Goal: Task Accomplishment & Management: Manage account settings

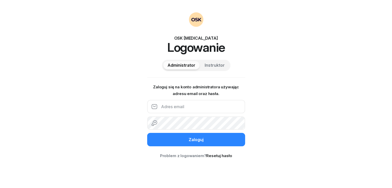
click at [186, 106] on input "email" at bounding box center [196, 106] width 98 height 13
click at [182, 112] on input "email" at bounding box center [196, 106] width 98 height 13
paste input "[EMAIL_ADDRESS][DOMAIN_NAME]"
type input "[EMAIL_ADDRESS][DOMAIN_NAME]"
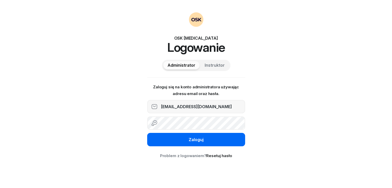
click at [187, 138] on button "Zaloguj" at bounding box center [196, 139] width 98 height 13
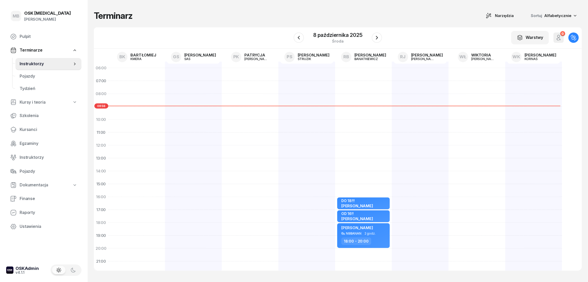
drag, startPoint x: 112, startPoint y: 107, endPoint x: 111, endPoint y: 115, distance: 8.6
click at [111, 115] on div at bounding box center [136, 184] width 57 height 245
drag, startPoint x: 100, startPoint y: 106, endPoint x: 99, endPoint y: 113, distance: 7.0
click at [99, 113] on div "06:00 07:00 08:00 09:00 10:00 11:00 12:00 13:00 14:00 15:00 16:00 17:00 18:00 1…" at bounding box center [101, 165] width 14 height 232
click at [117, 117] on div at bounding box center [136, 184] width 57 height 245
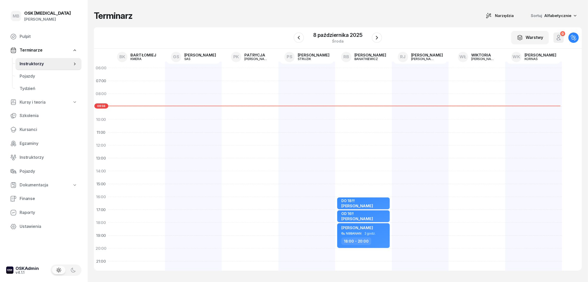
select select "09"
select select "11"
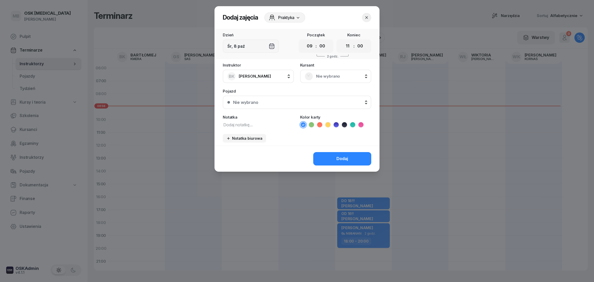
click at [365, 20] on button "button" at bounding box center [366, 17] width 9 height 9
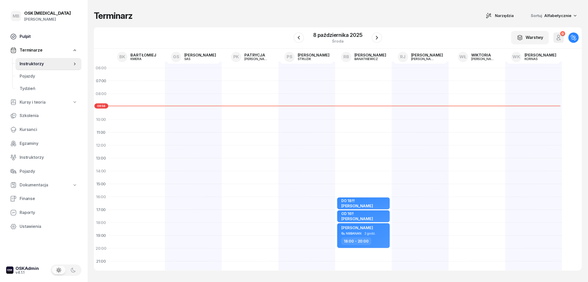
click at [40, 32] on link "Pulpit" at bounding box center [43, 36] width 75 height 12
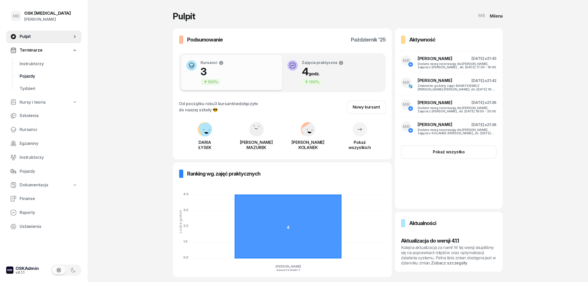
click at [30, 77] on span "Pojazdy" at bounding box center [49, 76] width 58 height 7
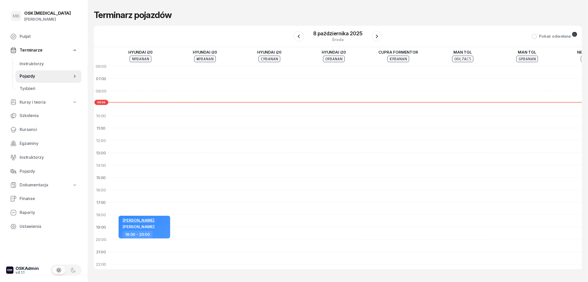
drag, startPoint x: 282, startPoint y: 263, endPoint x: 306, endPoint y: 263, distance: 24.0
click at [306, 188] on div "[PERSON_NAME] [PERSON_NAME] 18:00 - 20:00 [PERSON_NAME] [PERSON_NAME] 16:00 - 1…" at bounding box center [591, 164] width 967 height 235
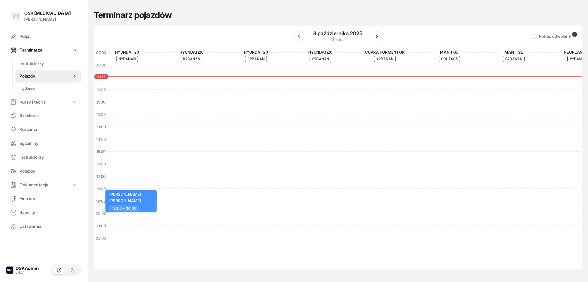
scroll to position [31, 0]
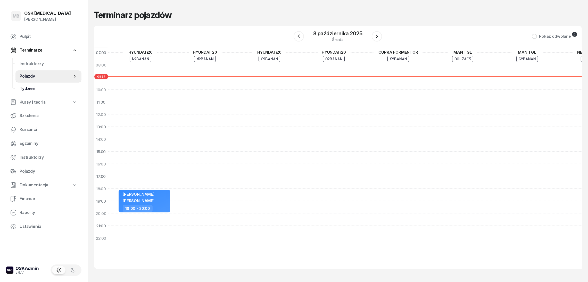
click at [40, 88] on span "Tydzień" at bounding box center [49, 88] width 58 height 7
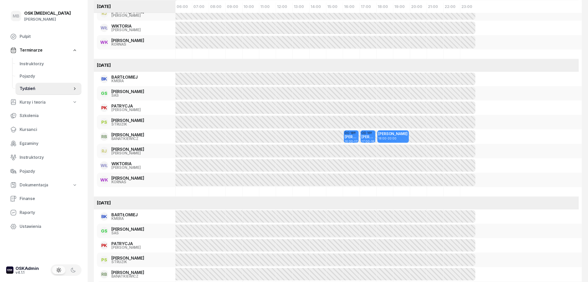
scroll to position [309, 0]
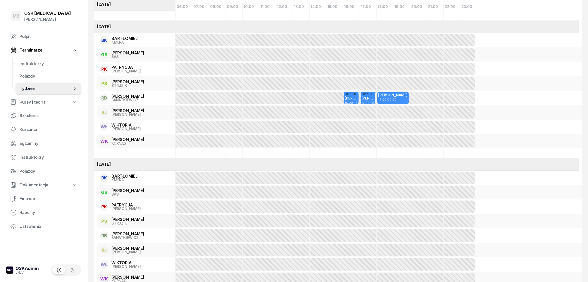
click at [77, 103] on icon at bounding box center [74, 102] width 5 height 5
select select
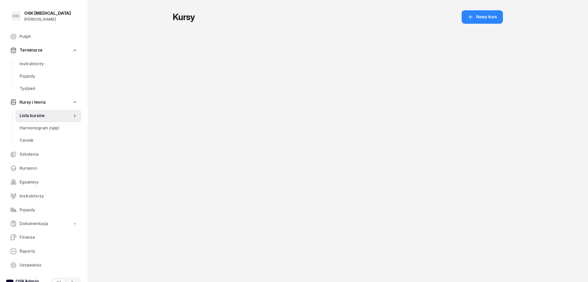
click at [70, 101] on link "Kursy i teoria" at bounding box center [43, 102] width 75 height 12
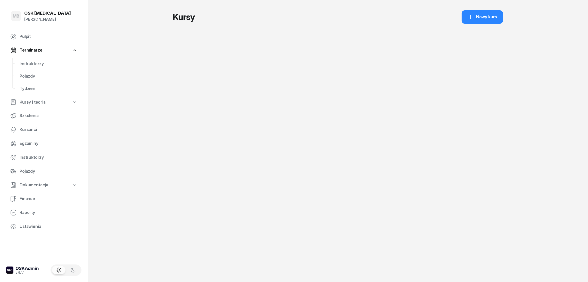
click at [47, 102] on link "Kursy i teoria" at bounding box center [43, 102] width 75 height 12
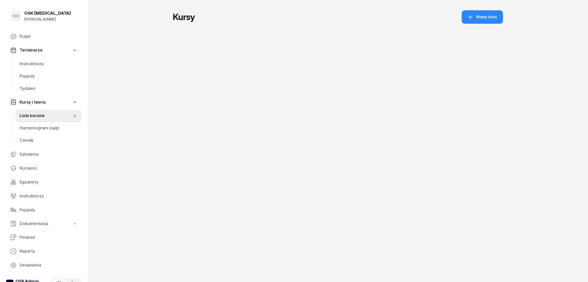
click at [69, 113] on span "Lista kursów" at bounding box center [46, 115] width 53 height 7
click at [392, 16] on div "Nowy kurs" at bounding box center [482, 17] width 30 height 7
select select "09"
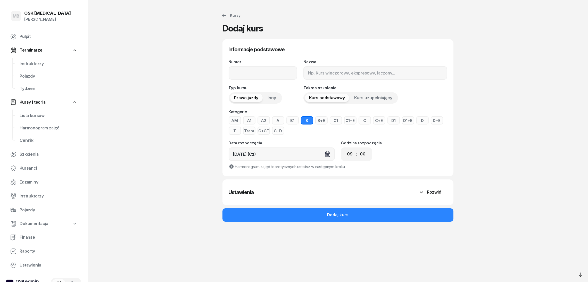
click at [392, 188] on div "Rozwiń" at bounding box center [429, 192] width 23 height 7
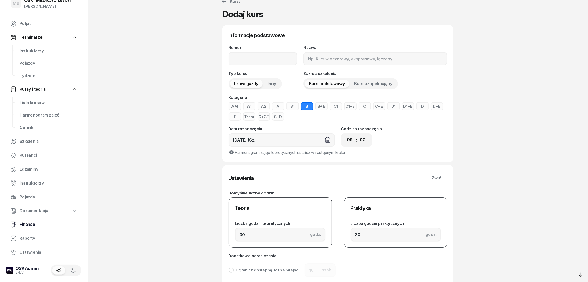
scroll to position [39, 0]
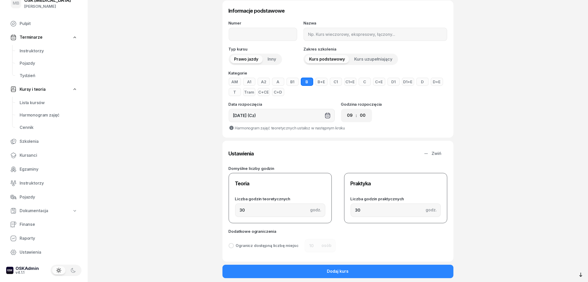
click at [78, 188] on link "Dokumentacja" at bounding box center [43, 211] width 75 height 12
click at [74, 188] on icon at bounding box center [74, 211] width 3 height 2
click at [29, 188] on span "Pojazdy" at bounding box center [49, 197] width 58 height 7
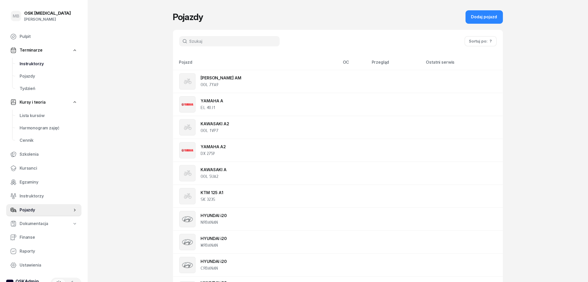
click at [38, 62] on span "Instruktorzy" at bounding box center [49, 64] width 58 height 7
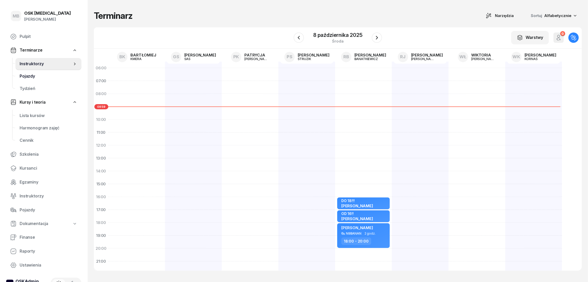
click at [27, 77] on span "Pojazdy" at bounding box center [49, 76] width 58 height 7
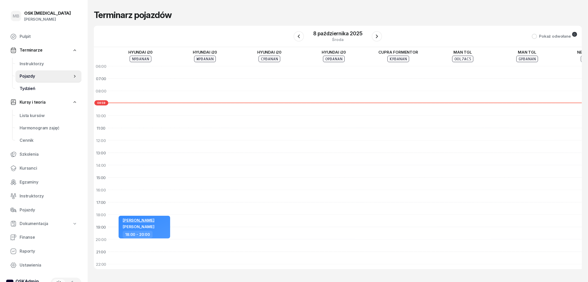
click at [27, 89] on span "Tydzień" at bounding box center [49, 88] width 58 height 7
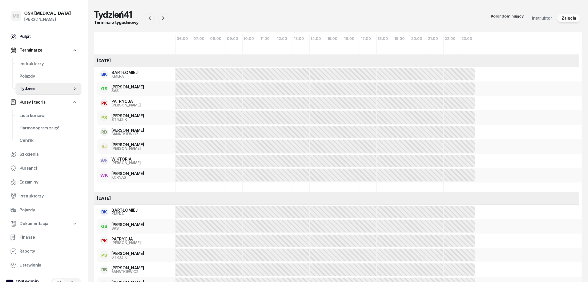
click at [40, 40] on link "Pulpit" at bounding box center [43, 36] width 75 height 12
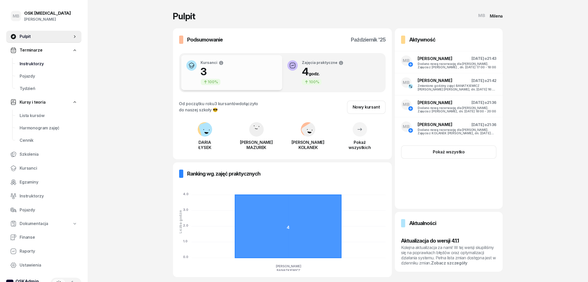
click at [40, 65] on span "Instruktorzy" at bounding box center [49, 64] width 58 height 7
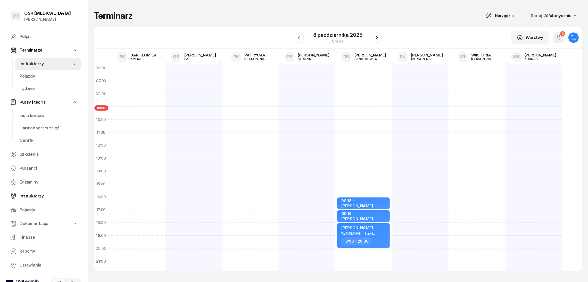
click at [36, 188] on span "Instruktorzy" at bounding box center [49, 196] width 58 height 7
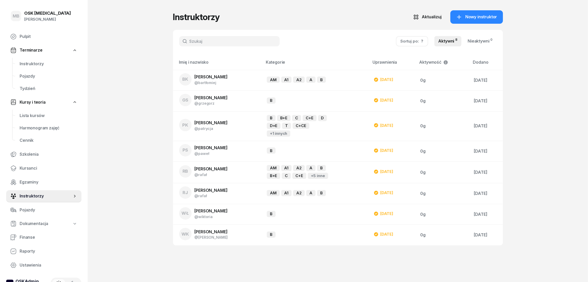
scroll to position [13, 0]
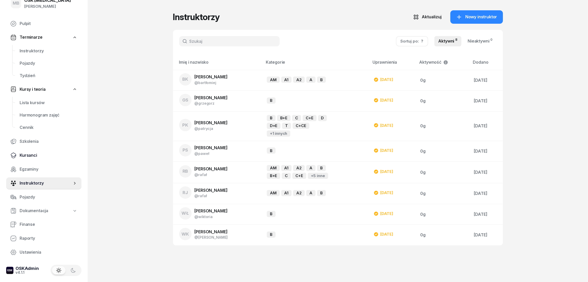
click at [35, 153] on span "Kursanci" at bounding box center [49, 155] width 58 height 7
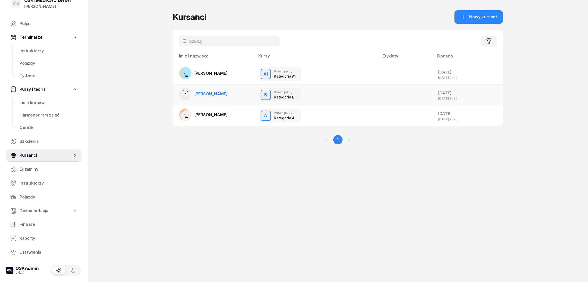
click at [184, 94] on rect at bounding box center [185, 94] width 17 height 17
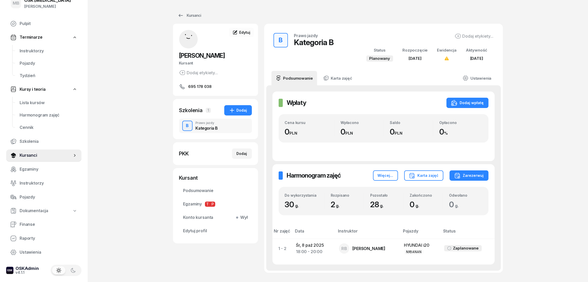
click at [222, 125] on div "B Prawo jazdy Kategoria B" at bounding box center [215, 126] width 73 height 14
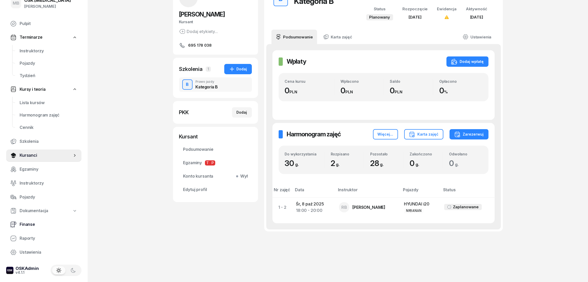
scroll to position [13, 0]
click at [38, 188] on span "Ustawienia" at bounding box center [49, 252] width 58 height 7
select select "06:00"
select select "22:00"
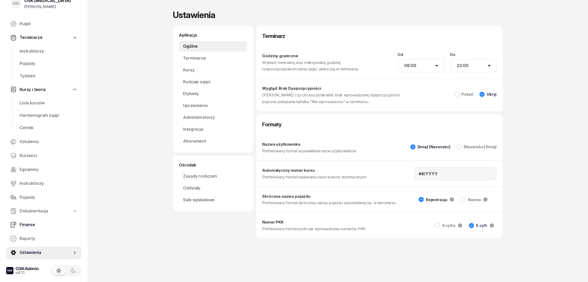
scroll to position [13, 0]
click at [73, 188] on icon at bounding box center [74, 210] width 5 height 5
click at [77, 188] on link "Ustawienia" at bounding box center [43, 252] width 75 height 12
click at [205, 59] on link "Terminarze" at bounding box center [213, 58] width 68 height 10
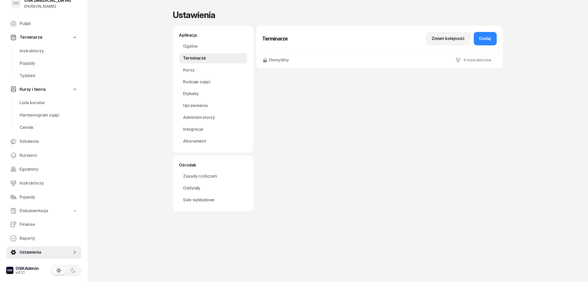
click at [392, 60] on div "Domyślny 8 instruktorów" at bounding box center [379, 60] width 247 height 16
click at [392, 40] on div "Zmień kolejność" at bounding box center [448, 38] width 33 height 7
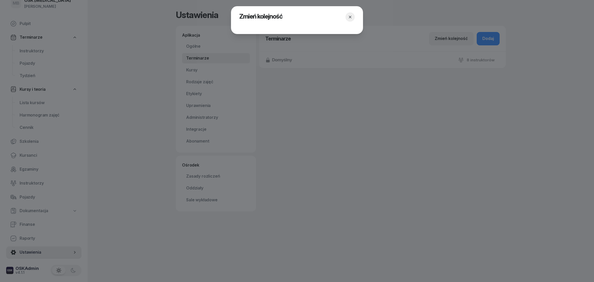
click at [343, 20] on header "Zmień kolejność" at bounding box center [297, 17] width 132 height 22
click at [348, 16] on icon "button" at bounding box center [350, 16] width 5 height 5
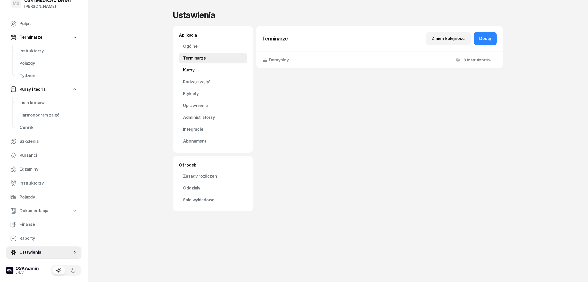
click at [210, 69] on link "Kursy" at bounding box center [213, 70] width 68 height 10
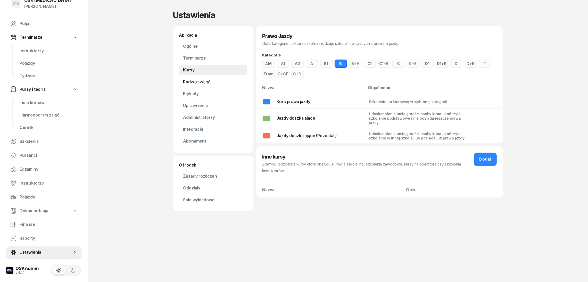
click at [208, 84] on link "Rodzaje zajęć" at bounding box center [213, 82] width 68 height 10
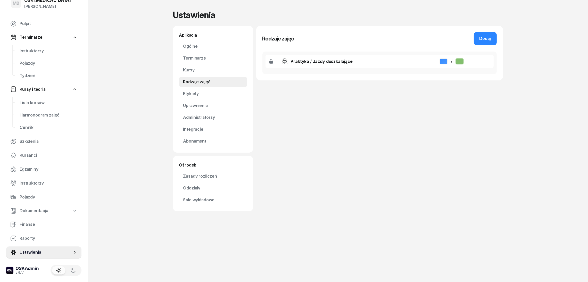
click at [392, 188] on div "Rodzaje zajęć Dodaj Praktyka / Jazdy doszkalające / [GEOGRAPHIC_DATA]" at bounding box center [379, 119] width 247 height 186
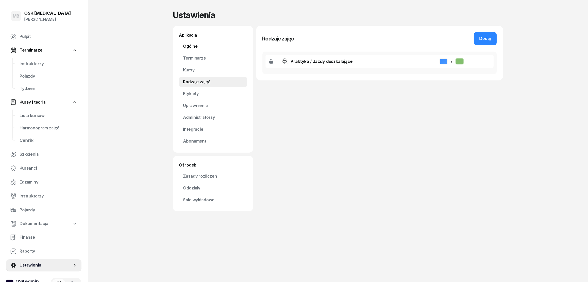
click at [192, 49] on link "Ogólne" at bounding box center [213, 46] width 68 height 10
select select "06:00"
select select "22:00"
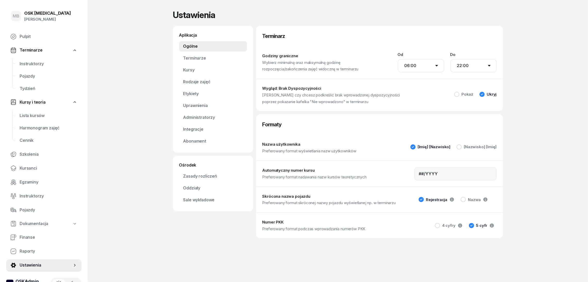
click at [52, 27] on div "MB OSK [MEDICAL_DATA] [PERSON_NAME]" at bounding box center [43, 18] width 75 height 24
click at [40, 37] on span "Pulpit" at bounding box center [49, 36] width 58 height 7
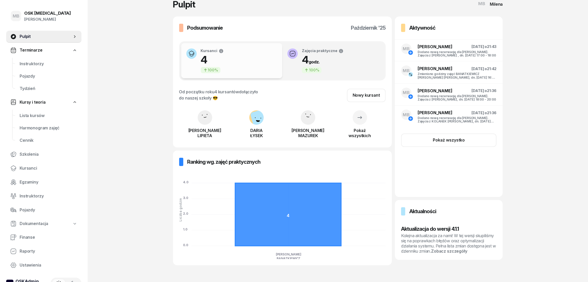
scroll to position [18, 0]
